Goal: Check status

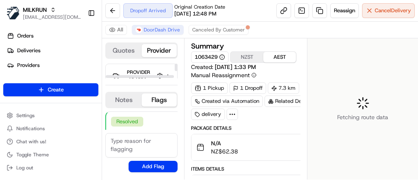
scroll to position [79, 0]
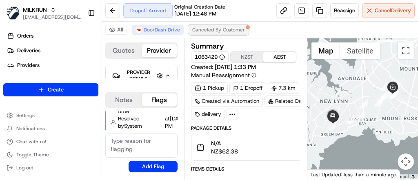
click at [225, 27] on span "Canceled By Customer" at bounding box center [218, 30] width 53 height 7
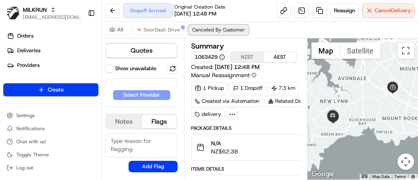
click at [225, 27] on span "Canceled By Customer" at bounding box center [218, 30] width 53 height 7
click at [249, 167] on div "Items Details" at bounding box center [264, 169] width 147 height 7
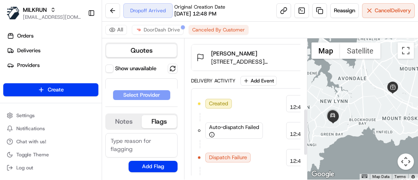
scroll to position [222, 0]
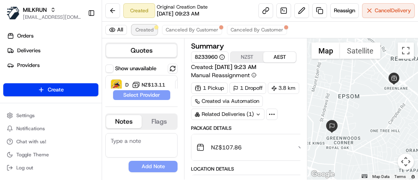
click at [138, 31] on span "Created" at bounding box center [144, 30] width 18 height 7
click at [246, 121] on div "Summary 8233960 NZST AEST Created: [DATE] 9:29 AM Manual Reassignment 1 Pickup …" at bounding box center [250, 164] width 118 height 245
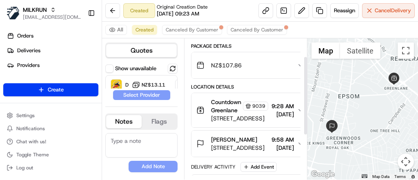
scroll to position [109, 0]
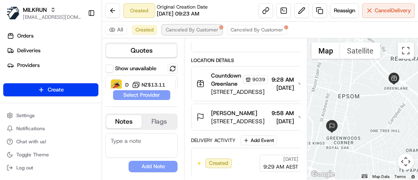
click at [190, 32] on span "Canceled By Customer" at bounding box center [192, 30] width 53 height 7
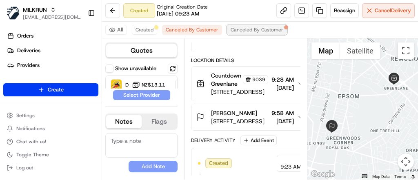
click at [231, 30] on span "Canceled By Customer" at bounding box center [257, 30] width 53 height 7
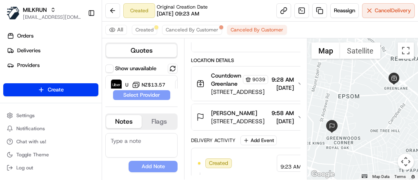
click at [226, 135] on div "Delivery Activity Add Event" at bounding box center [250, 140] width 118 height 10
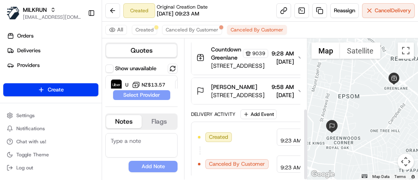
scroll to position [135, 0]
